Goal: Task Accomplishment & Management: Manage account settings

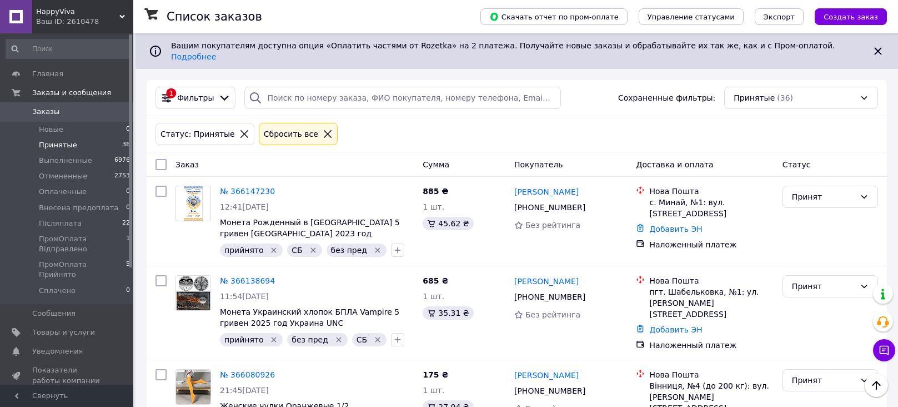
scroll to position [126, 0]
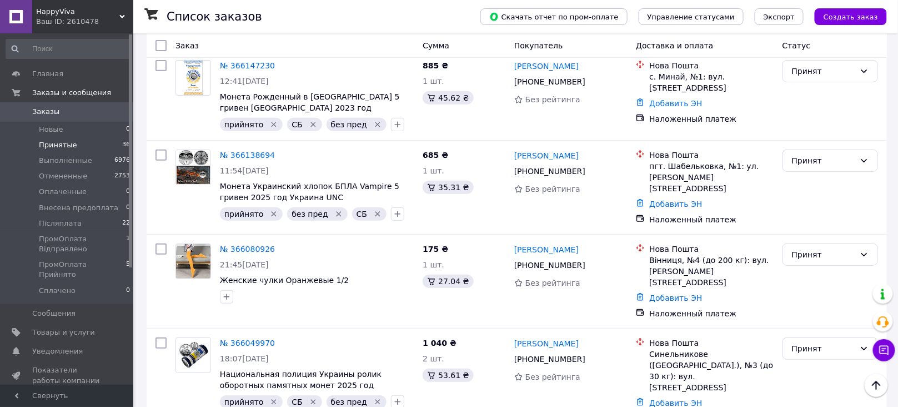
click at [59, 112] on span "Заказы" at bounding box center [67, 112] width 71 height 10
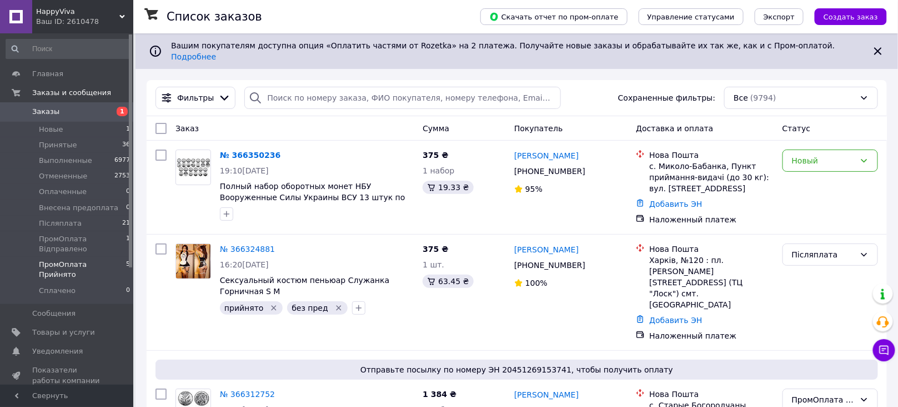
click at [101, 260] on span "ПромОплата Прийнято" at bounding box center [82, 269] width 87 height 20
